Goal: Check status: Check status

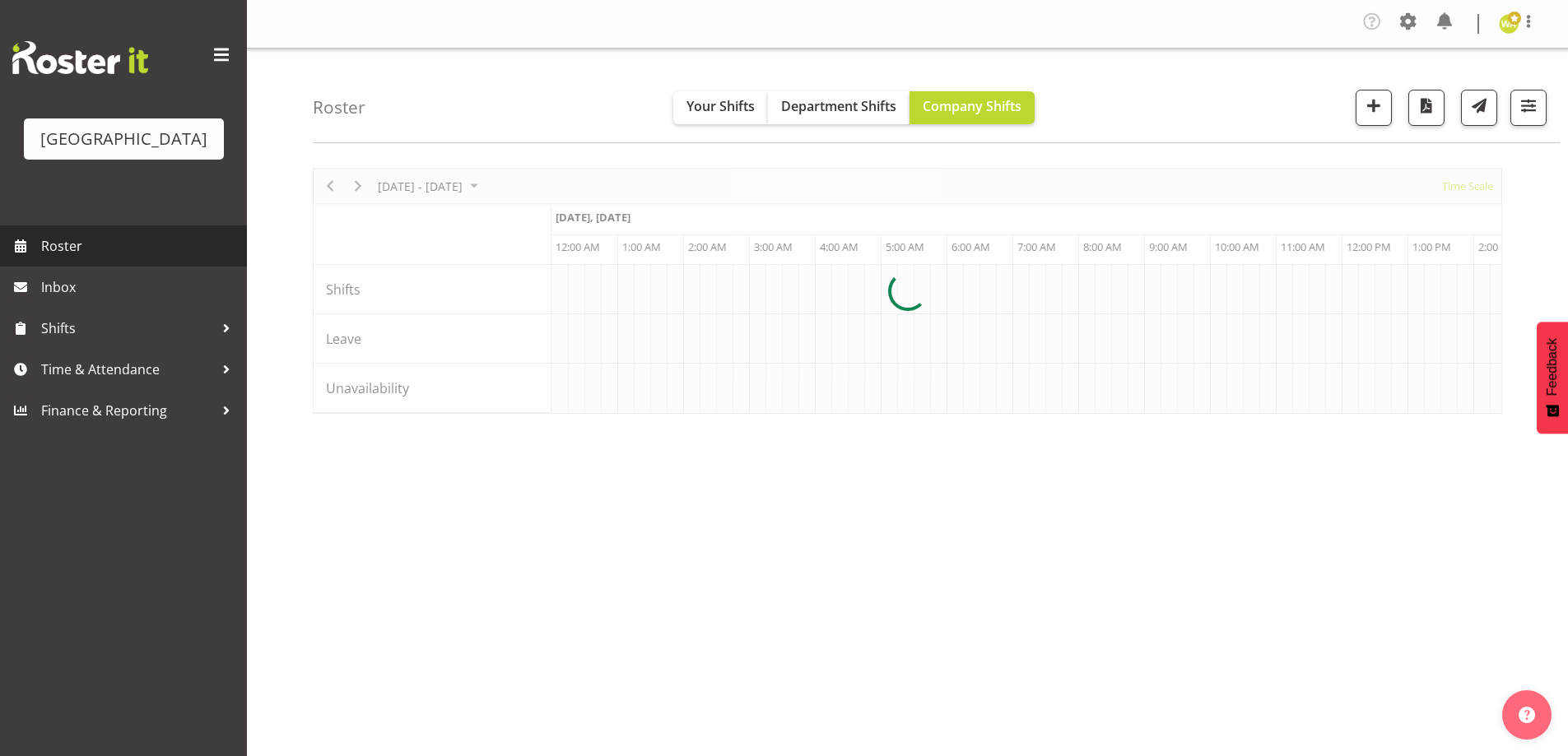
scroll to position [0, 4741]
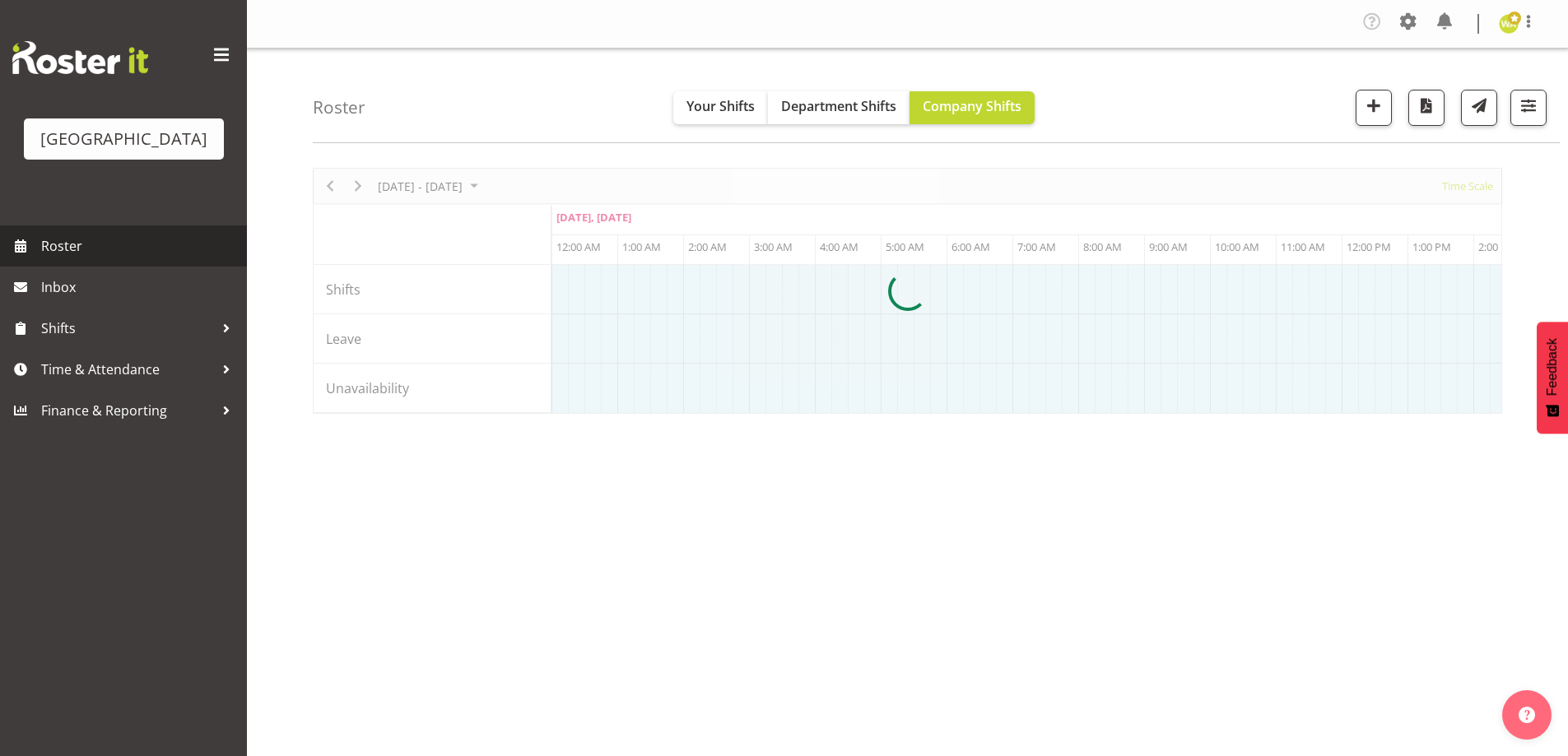
click at [85, 258] on span "Roster" at bounding box center [140, 246] width 198 height 25
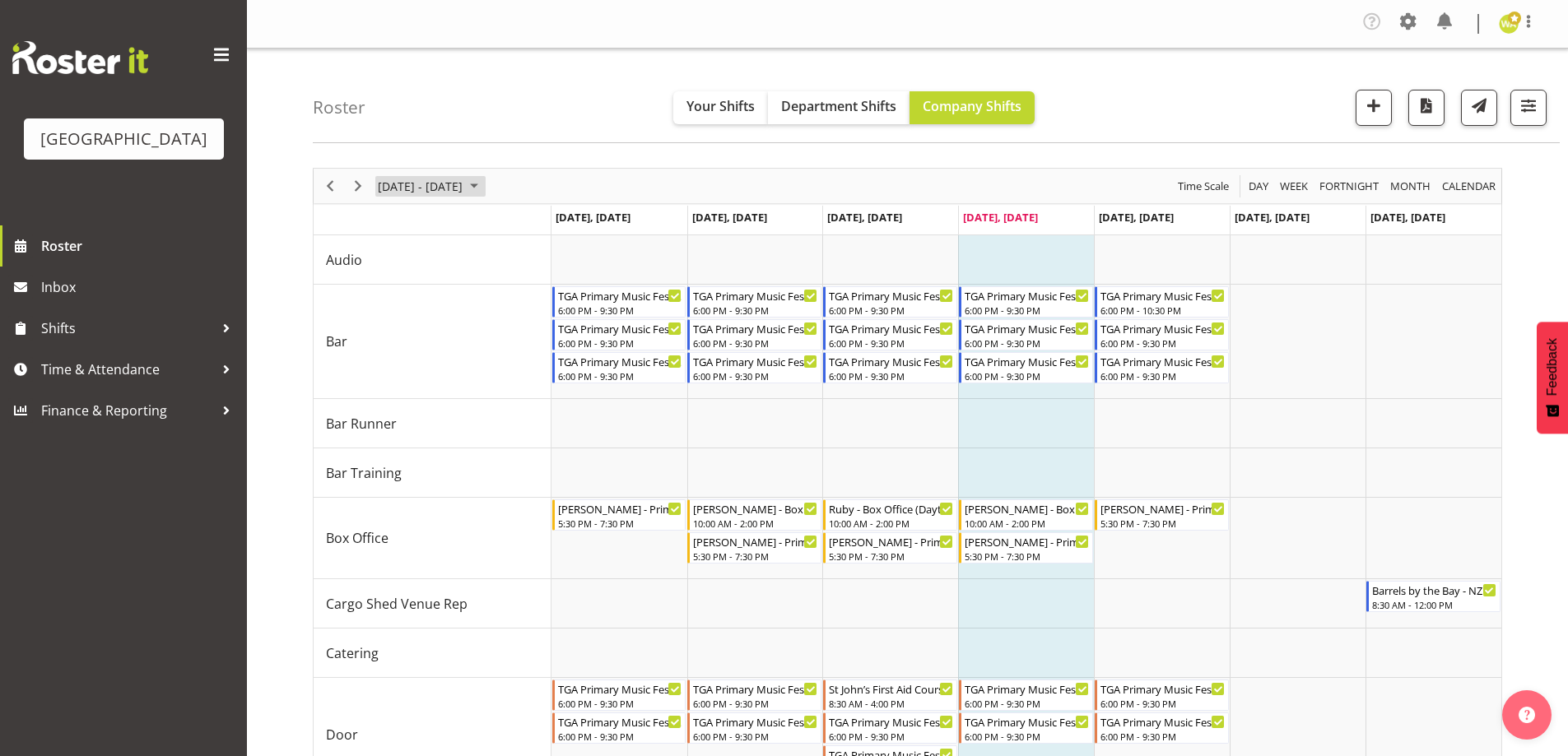
click at [484, 188] on span "August 25 - 31, 2025" at bounding box center [474, 186] width 20 height 21
click at [549, 223] on span "next month" at bounding box center [551, 228] width 29 height 30
click at [445, 287] on span "3" at bounding box center [448, 284] width 25 height 25
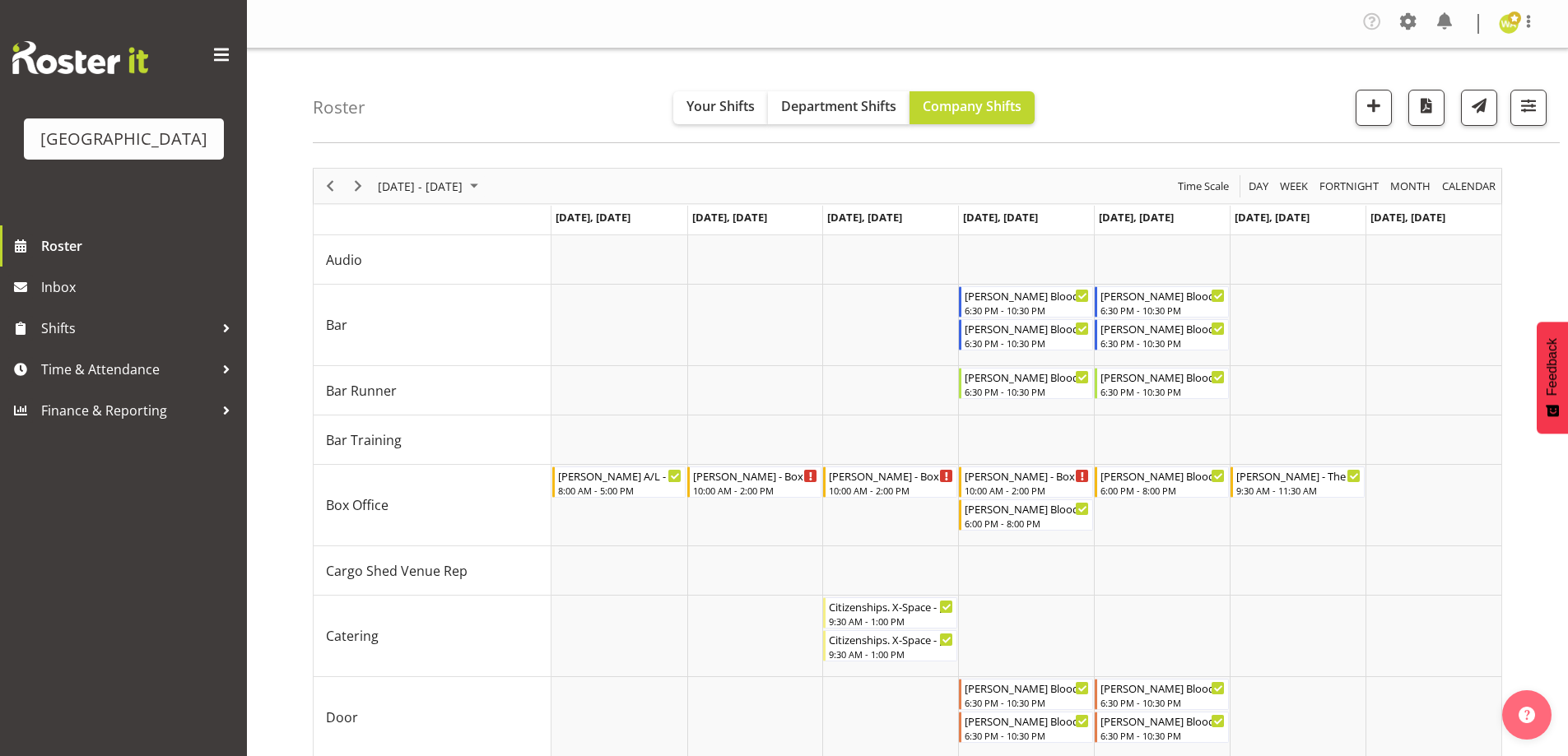
click at [1126, 109] on div "Roster Your Shifts Department Shifts Company Shifts All Locations Clear Baycour…" at bounding box center [936, 96] width 1247 height 95
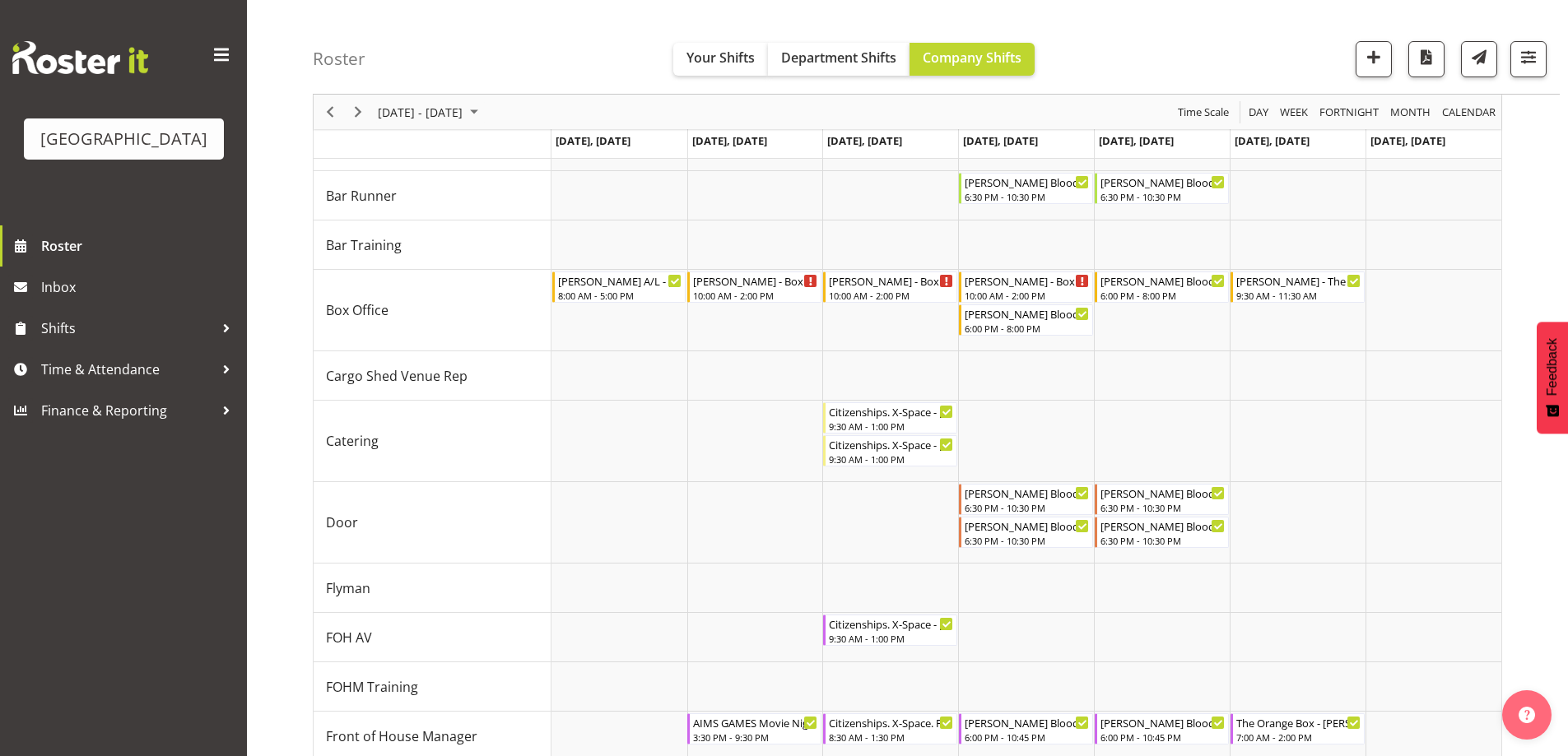
scroll to position [182, 0]
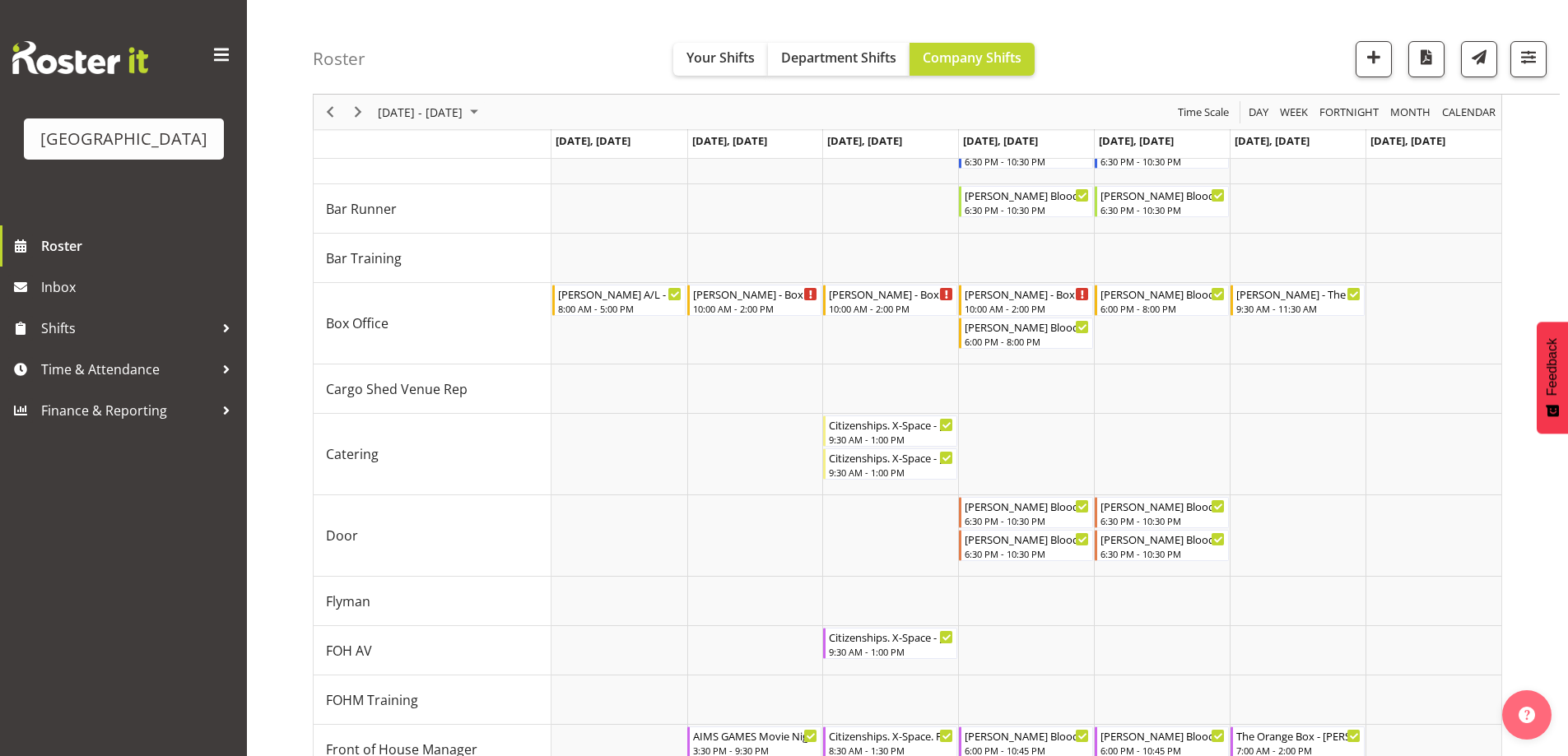
click at [488, 126] on div "September 01 - 07, 2025" at bounding box center [430, 112] width 116 height 35
click at [465, 111] on span "September 01 - 07, 2025" at bounding box center [420, 112] width 88 height 21
click at [465, 114] on span "September 01 - 07, 2025" at bounding box center [420, 112] width 88 height 21
click at [597, 70] on div "Roster Your Shifts Department Shifts Company Shifts All Locations Clear Baycour…" at bounding box center [936, 47] width 1247 height 95
